Goal: Transaction & Acquisition: Purchase product/service

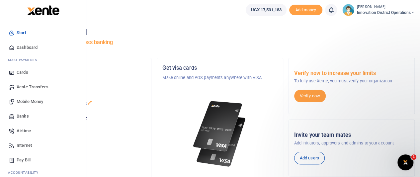
click at [26, 101] on span "Mobile Money" at bounding box center [30, 101] width 27 height 7
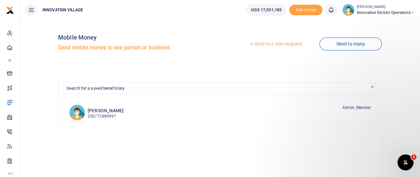
click at [250, 46] on icon at bounding box center [251, 44] width 5 height 5
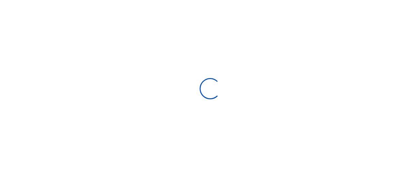
select select "Loading bundles"
select select
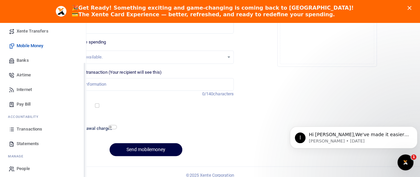
scroll to position [60, 0]
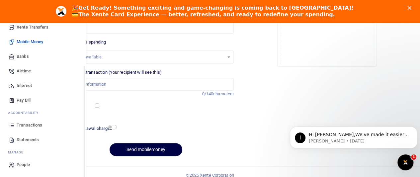
click at [27, 125] on span "Transactions" at bounding box center [30, 125] width 26 height 7
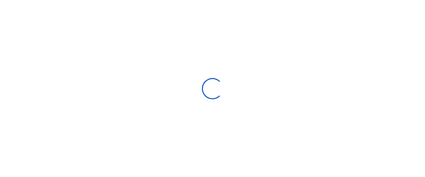
select select
type input "08/21/2025 - 09/19/2025"
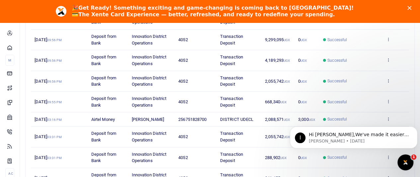
scroll to position [87, 0]
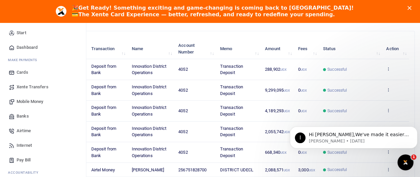
click at [31, 101] on span "Mobile Money" at bounding box center [30, 101] width 27 height 7
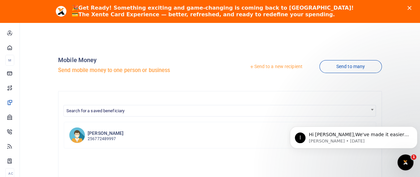
click at [251, 65] on link "Send to a new recipient" at bounding box center [275, 67] width 87 height 12
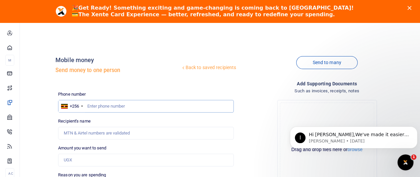
click at [122, 104] on input "text" at bounding box center [146, 106] width 176 height 13
type input "751828700"
type input "Ceciliafelicity Nambooze"
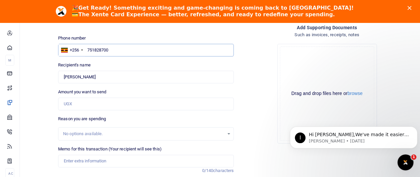
scroll to position [66, 0]
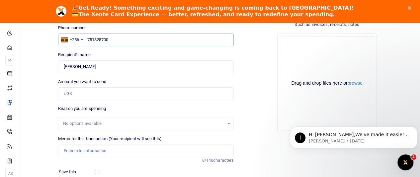
type input "751828700"
click at [88, 95] on input "Amount you want to send" at bounding box center [146, 93] width 176 height 13
type input "678,340"
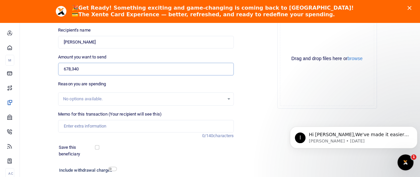
scroll to position [100, 0]
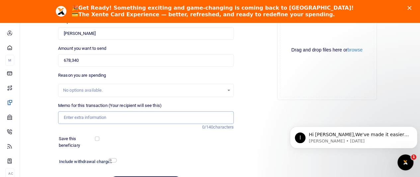
click at [100, 117] on input "Memo for this transaction (Your recipient will see this)" at bounding box center [146, 117] width 176 height 13
click at [106, 118] on input "Memo for this transaction (Your recipient will see this)" at bounding box center [146, 117] width 176 height 13
click at [104, 116] on input "MBARARA UEDCL" at bounding box center [146, 117] width 176 height 13
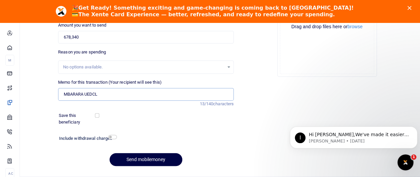
scroll to position [133, 0]
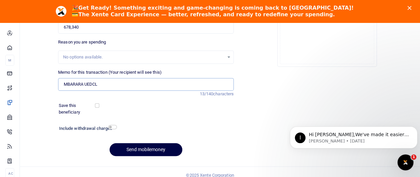
type input "MBARARA UEDCL"
click at [114, 127] on input "checkbox" at bounding box center [112, 127] width 9 height 4
checkbox input "true"
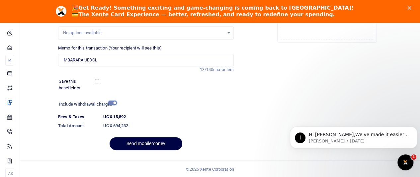
scroll to position [157, 0]
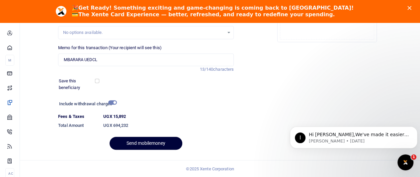
click at [152, 143] on button "Send mobilemoney" at bounding box center [146, 143] width 73 height 13
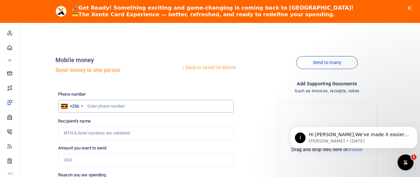
click at [102, 106] on input "text" at bounding box center [146, 106] width 176 height 13
type input "751828700"
type input "Ceciliafelicity Nambooze"
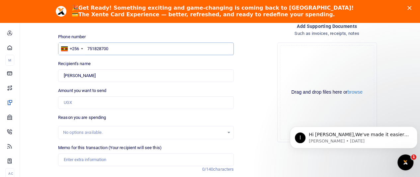
scroll to position [66, 0]
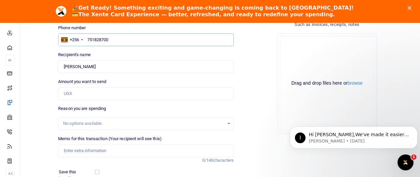
type input "751828700"
click at [90, 122] on div "No options available." at bounding box center [143, 123] width 161 height 7
click at [91, 93] on input "Amount you want to send" at bounding box center [146, 93] width 176 height 13
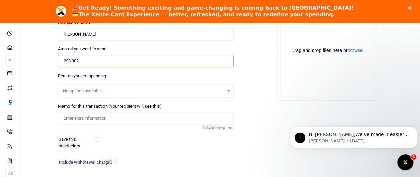
scroll to position [100, 0]
type input "298,902"
click at [123, 120] on input "Memo for this transaction (Your recipient will see this)" at bounding box center [146, 117] width 176 height 13
type input "jinja"
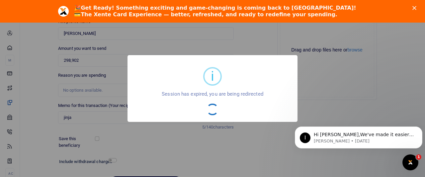
click at [239, 139] on div "i × Session has expired, you are being redirected OK No Cancel" at bounding box center [212, 88] width 425 height 177
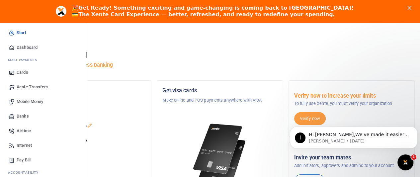
click at [28, 100] on span "Mobile Money" at bounding box center [30, 101] width 27 height 7
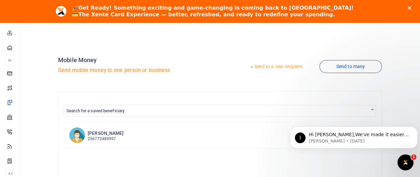
click at [253, 65] on link "Send to a new recipient" at bounding box center [275, 67] width 87 height 12
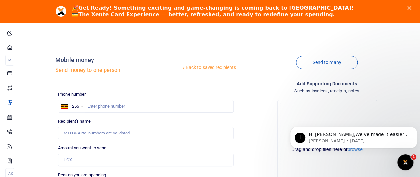
click at [121, 107] on div at bounding box center [210, 88] width 420 height 177
click at [122, 107] on input "text" at bounding box center [146, 106] width 176 height 13
type input "751828700"
type input "Ceciliafelicity Nambooze"
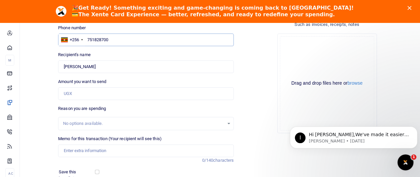
type input "751828700"
click at [79, 96] on input "Amount you want to send" at bounding box center [146, 93] width 176 height 13
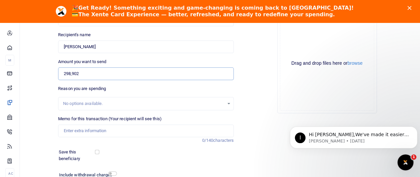
scroll to position [100, 0]
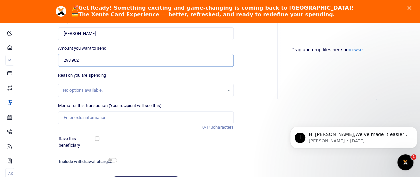
type input "298,902"
click at [104, 118] on input "Memo for this transaction (Your recipient will see this)" at bounding box center [146, 117] width 176 height 13
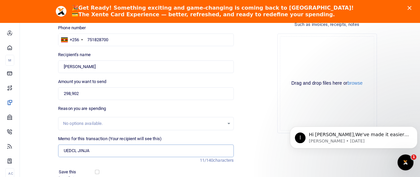
type input "UEDCL JINJA"
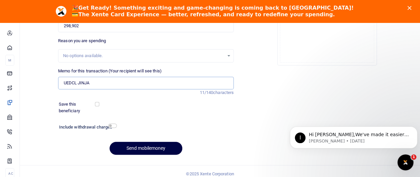
scroll to position [139, 0]
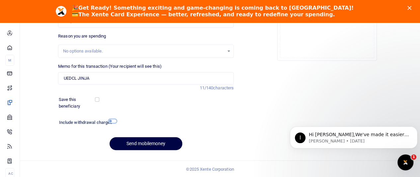
click at [113, 120] on input "checkbox" at bounding box center [112, 121] width 9 height 4
checkbox input "true"
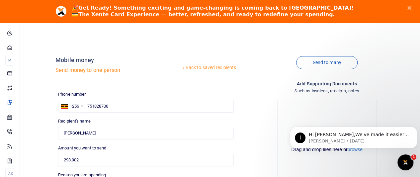
scroll to position [157, 0]
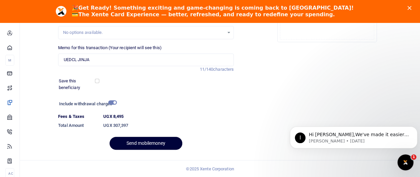
click at [147, 145] on button "Send mobilemoney" at bounding box center [146, 143] width 73 height 13
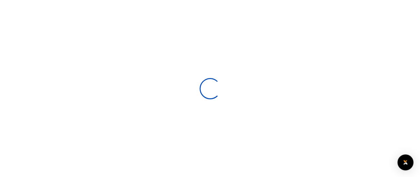
select select
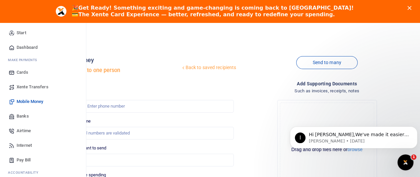
click at [27, 102] on span "Mobile Money" at bounding box center [30, 101] width 27 height 7
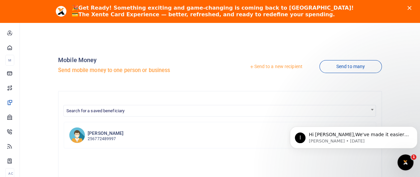
click at [252, 65] on link "Send to a new recipient" at bounding box center [275, 67] width 87 height 12
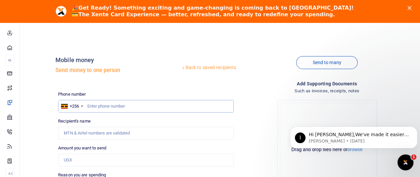
click at [105, 105] on input "text" at bounding box center [146, 106] width 176 height 13
type input "751828700"
type input "[PERSON_NAME]"
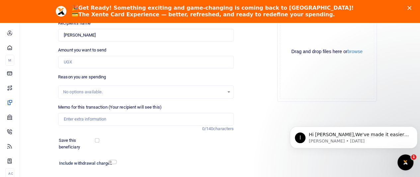
scroll to position [100, 0]
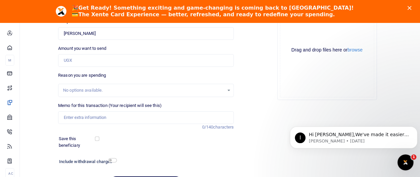
type input "751828700"
click at [91, 60] on input "Amount you want to send" at bounding box center [146, 60] width 176 height 13
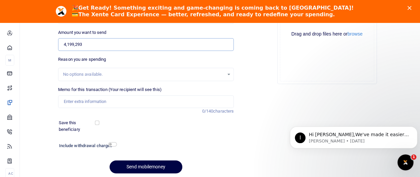
scroll to position [133, 0]
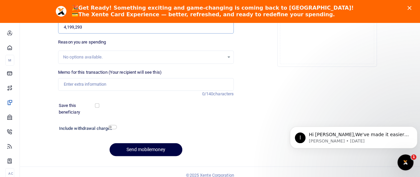
type input "4,199,293"
click at [99, 87] on input "Memo for this transaction (Your recipient will see this)" at bounding box center [146, 84] width 176 height 13
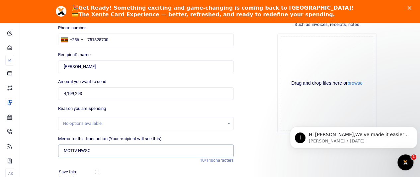
scroll to position [100, 0]
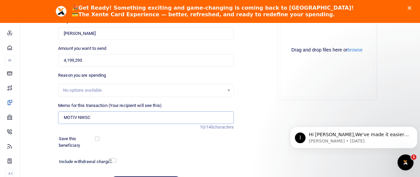
type input "MOTIV NWSC"
click at [74, 60] on input "4,199,293" at bounding box center [146, 60] width 176 height 13
type input "4"
type input "0"
type input "4,189,293"
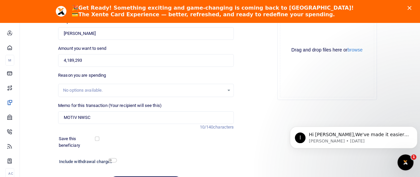
click at [150, 133] on div "Phone number +256 Uganda +256 751828700 Phone is required. Recipient's name Fou…" at bounding box center [145, 92] width 181 height 203
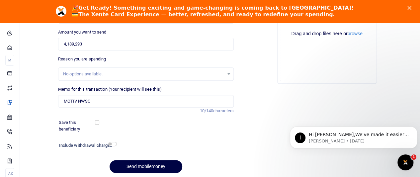
scroll to position [139, 0]
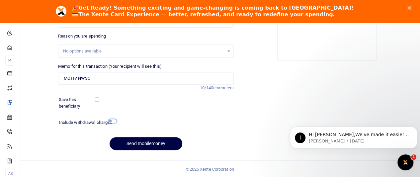
click at [112, 120] on input "checkbox" at bounding box center [112, 121] width 9 height 4
checkbox input "true"
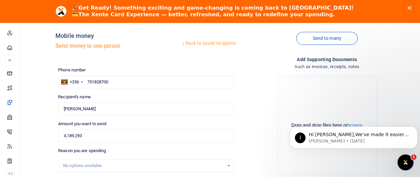
scroll to position [39, 0]
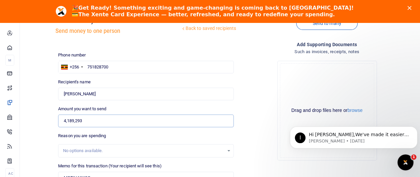
click at [151, 122] on input "4,189,293" at bounding box center [146, 120] width 176 height 13
click at [172, 94] on input "Found" at bounding box center [146, 94] width 176 height 13
click at [260, 115] on div "Drop your files here Drag and drop files here or browse Powered by Uppy" at bounding box center [327, 110] width 176 height 110
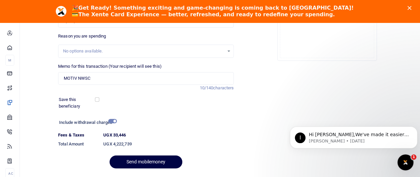
scroll to position [157, 0]
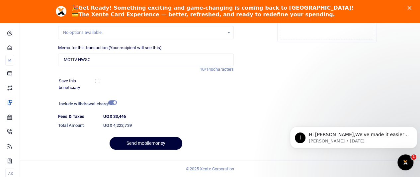
click at [153, 142] on button "Send mobilemoney" at bounding box center [146, 143] width 73 height 13
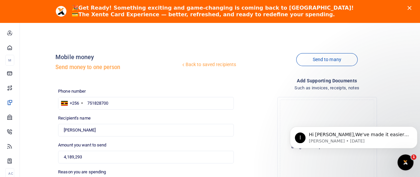
scroll to position [0, 0]
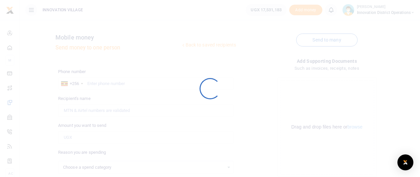
scroll to position [33, 0]
select select
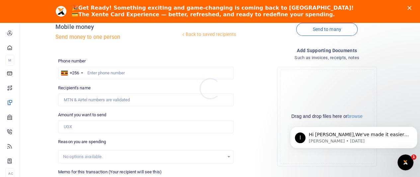
scroll to position [0, 0]
click at [118, 73] on input "text" at bounding box center [146, 73] width 176 height 13
click at [120, 72] on input "text" at bounding box center [146, 73] width 176 height 13
click at [117, 73] on input "text" at bounding box center [146, 73] width 176 height 13
type input "751828700"
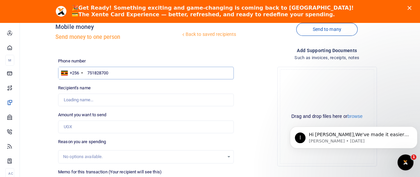
type input "[PERSON_NAME]"
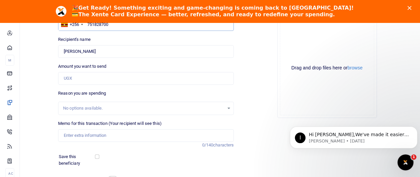
scroll to position [100, 0]
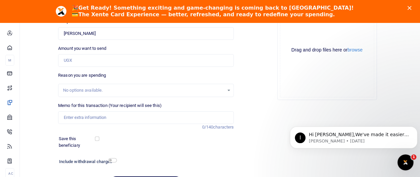
type input "751828700"
click at [109, 62] on input "Amount you want to send" at bounding box center [146, 60] width 176 height 13
click at [106, 58] on input "Amount you want to send" at bounding box center [146, 60] width 176 height 13
type input "3,000,000"
click at [111, 118] on input "Memo for this transaction (Your recipient will see this)" at bounding box center [146, 117] width 176 height 13
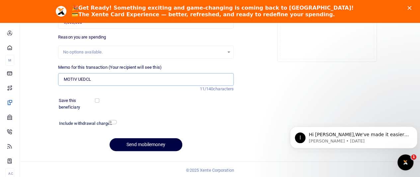
scroll to position [139, 0]
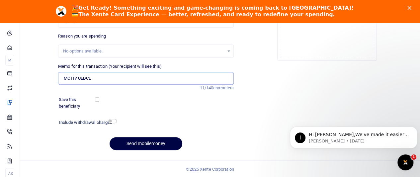
type input "MOTIV UEDCL"
click at [114, 119] on input "checkbox" at bounding box center [112, 121] width 9 height 4
checkbox input "true"
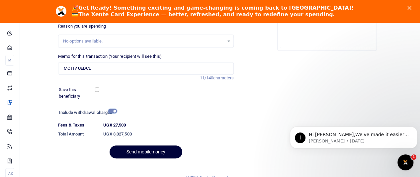
scroll to position [157, 0]
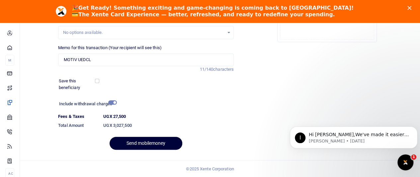
click at [154, 145] on button "Send mobilemoney" at bounding box center [146, 143] width 73 height 13
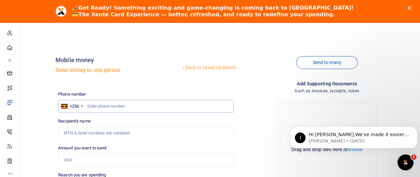
click at [115, 106] on input "text" at bounding box center [146, 106] width 176 height 13
type input "751828700"
type input "[PERSON_NAME]"
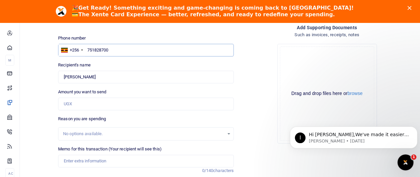
scroll to position [66, 0]
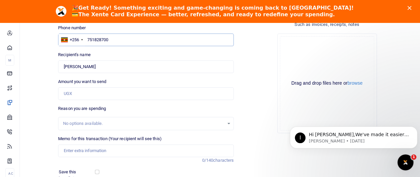
type input "751828700"
click at [97, 94] on input "Amount you want to send" at bounding box center [146, 93] width 176 height 13
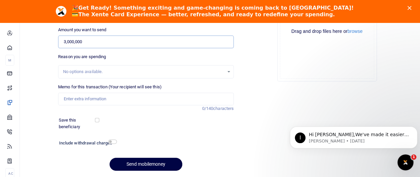
scroll to position [133, 0]
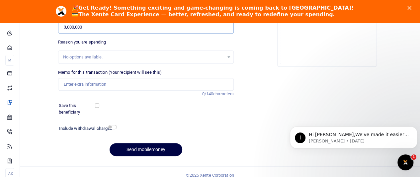
type input "3,000,000"
click at [109, 87] on input "Memo for this transaction (Your recipient will see this)" at bounding box center [146, 84] width 176 height 13
type input "MOTIV UEDCL"
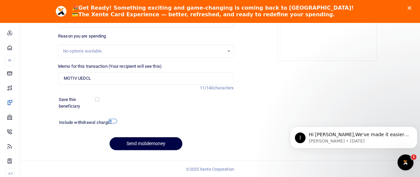
click at [113, 121] on input "checkbox" at bounding box center [112, 121] width 9 height 4
checkbox input "true"
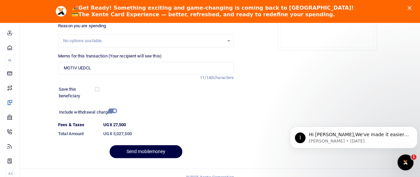
scroll to position [157, 0]
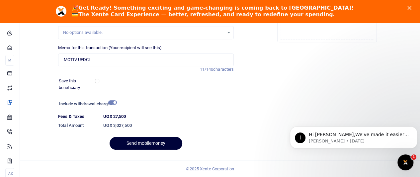
click at [138, 144] on button "Send mobilemoney" at bounding box center [146, 143] width 73 height 13
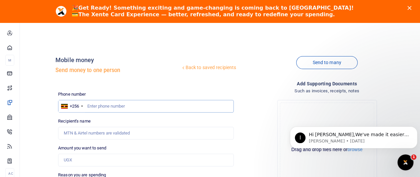
click at [123, 106] on input "text" at bounding box center [146, 106] width 176 height 13
type input "751828700"
type input "Ceciliafelicity Nambooze"
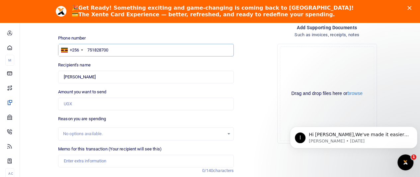
scroll to position [66, 0]
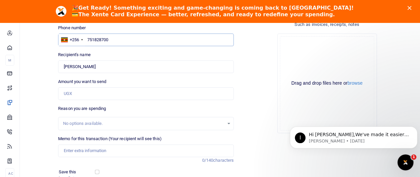
type input "751828700"
click at [100, 98] on input "Amount you want to send" at bounding box center [146, 93] width 176 height 13
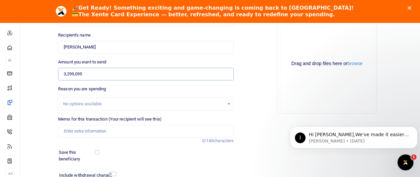
scroll to position [100, 0]
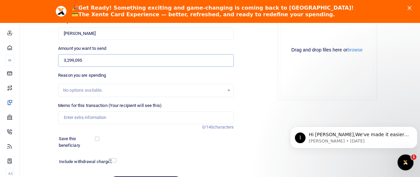
type input "3,299,095"
click at [99, 120] on input "Memo for this transaction (Your recipient will see this)" at bounding box center [146, 117] width 176 height 13
type input "MOTIV UEDCL"
click at [124, 138] on div at bounding box center [113, 141] width 29 height 13
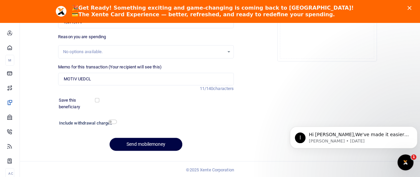
scroll to position [139, 0]
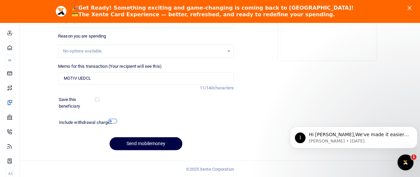
click at [113, 121] on input "checkbox" at bounding box center [112, 121] width 9 height 4
checkbox input "true"
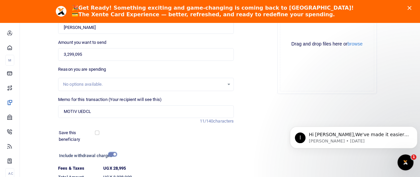
scroll to position [157, 0]
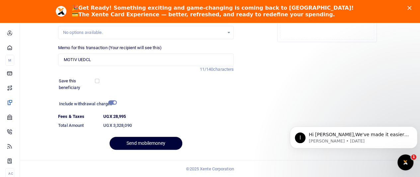
click at [143, 142] on button "Send mobilemoney" at bounding box center [146, 143] width 73 height 13
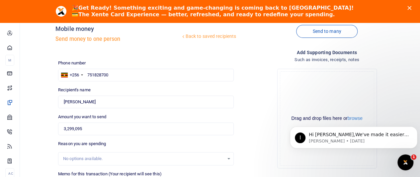
scroll to position [0, 0]
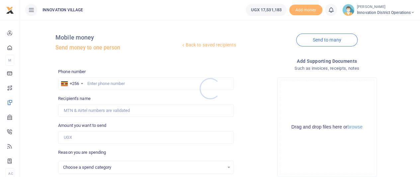
select select
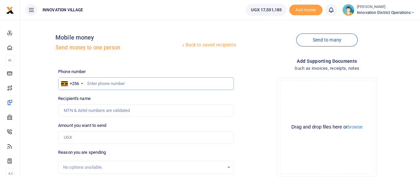
click at [123, 84] on input "text" at bounding box center [146, 83] width 176 height 13
type input "751828700"
type input "[PERSON_NAME]"
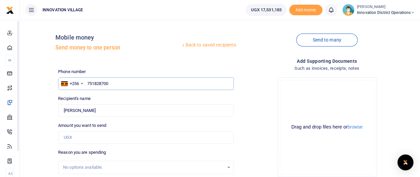
type input "751828700"
click at [85, 140] on input "Amount you want to send" at bounding box center [146, 137] width 176 height 13
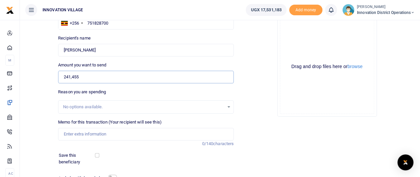
scroll to position [66, 0]
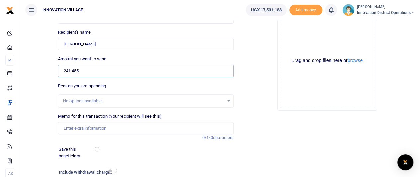
type input "241,455"
click at [110, 133] on input "Memo for this transaction (Your recipient will see this)" at bounding box center [146, 128] width 176 height 13
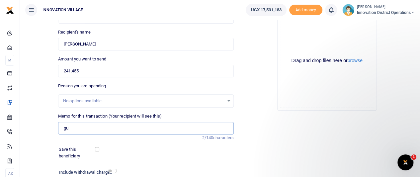
type input "g"
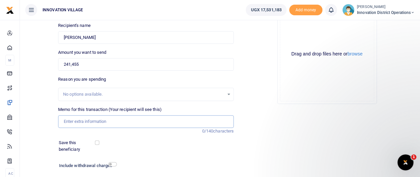
scroll to position [83, 0]
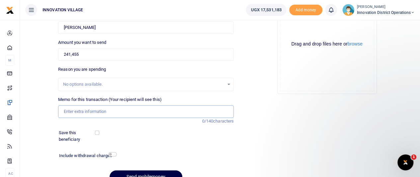
click at [113, 110] on input "Memo for this transaction (Your recipient will see this)" at bounding box center [146, 111] width 176 height 13
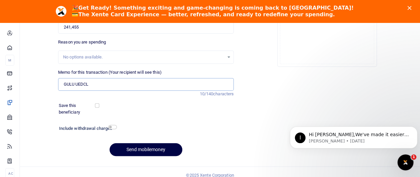
scroll to position [139, 0]
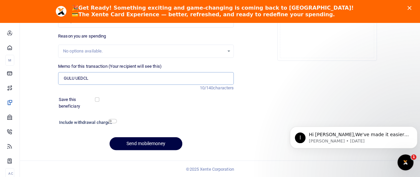
type input "GULU UEDCL"
drag, startPoint x: 114, startPoint y: 119, endPoint x: 122, endPoint y: 119, distance: 8.3
click at [117, 119] on div at bounding box center [168, 123] width 105 height 11
click at [113, 121] on input "checkbox" at bounding box center [112, 121] width 9 height 4
checkbox input "true"
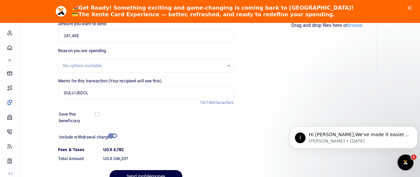
scroll to position [157, 0]
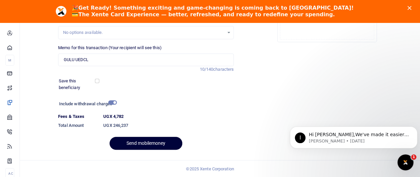
click at [134, 142] on button "Send mobilemoney" at bounding box center [146, 143] width 73 height 13
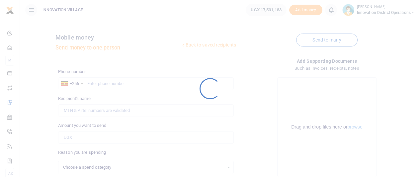
scroll to position [116, 0]
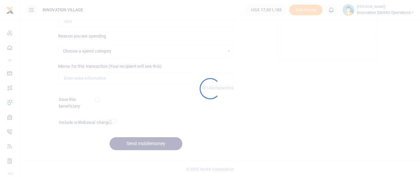
select select
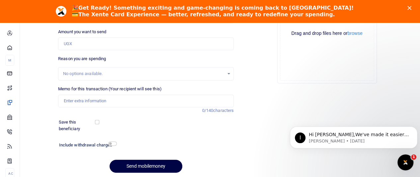
scroll to position [0, 0]
